Goal: Transaction & Acquisition: Purchase product/service

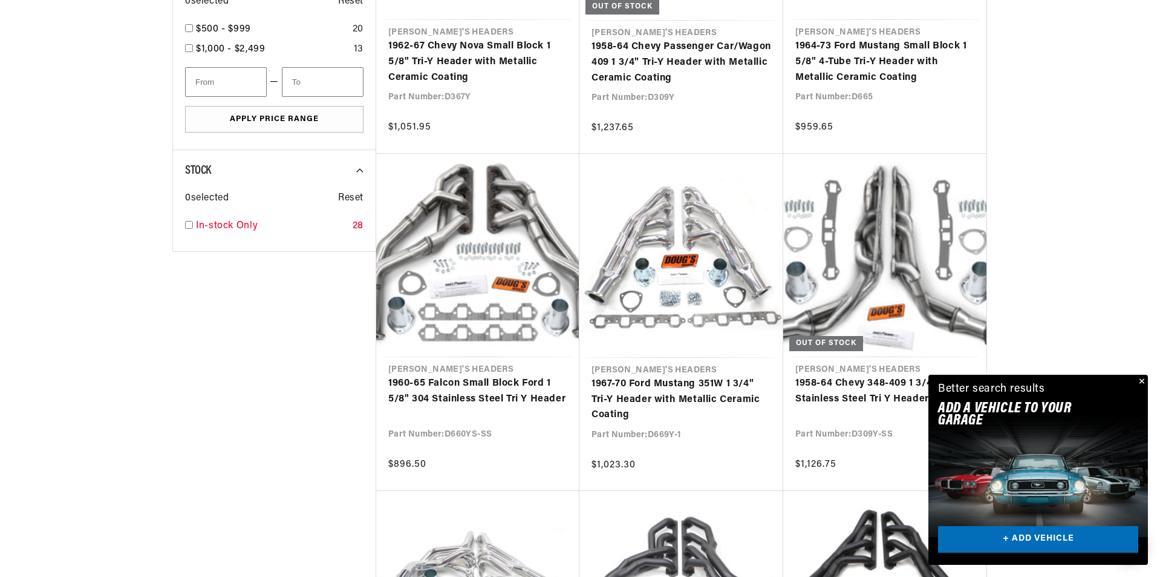
scroll to position [0, 367]
click at [638, 376] on link "1967-70 Ford Mustang 351W 1 3/4" Tri-Y Header with Metallic Ceramic Coating" at bounding box center [682, 399] width 180 height 47
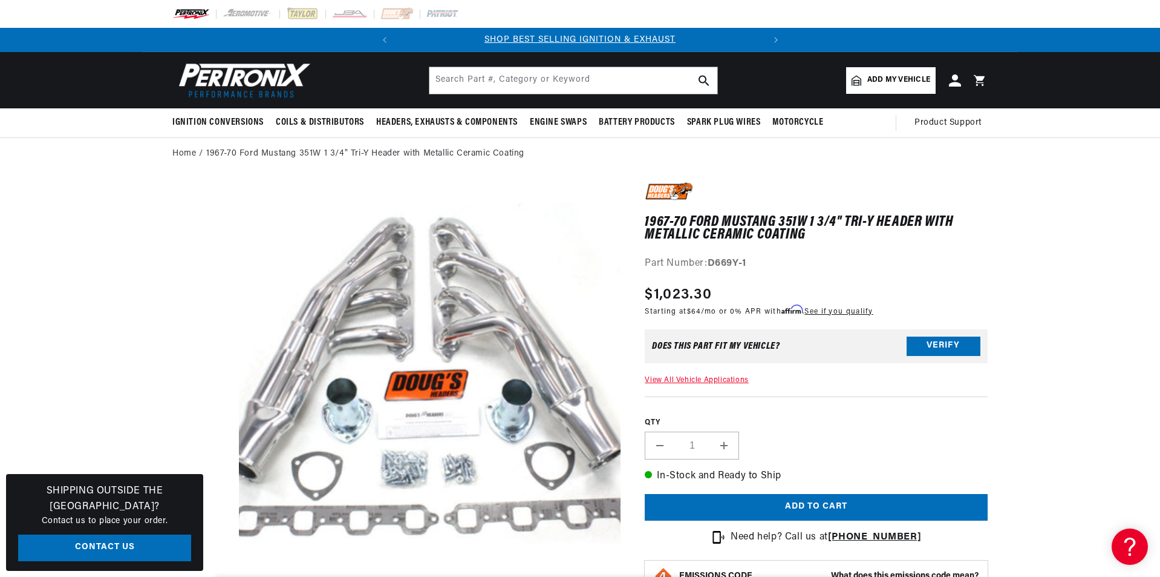
scroll to position [0, 367]
